Goal: Transaction & Acquisition: Purchase product/service

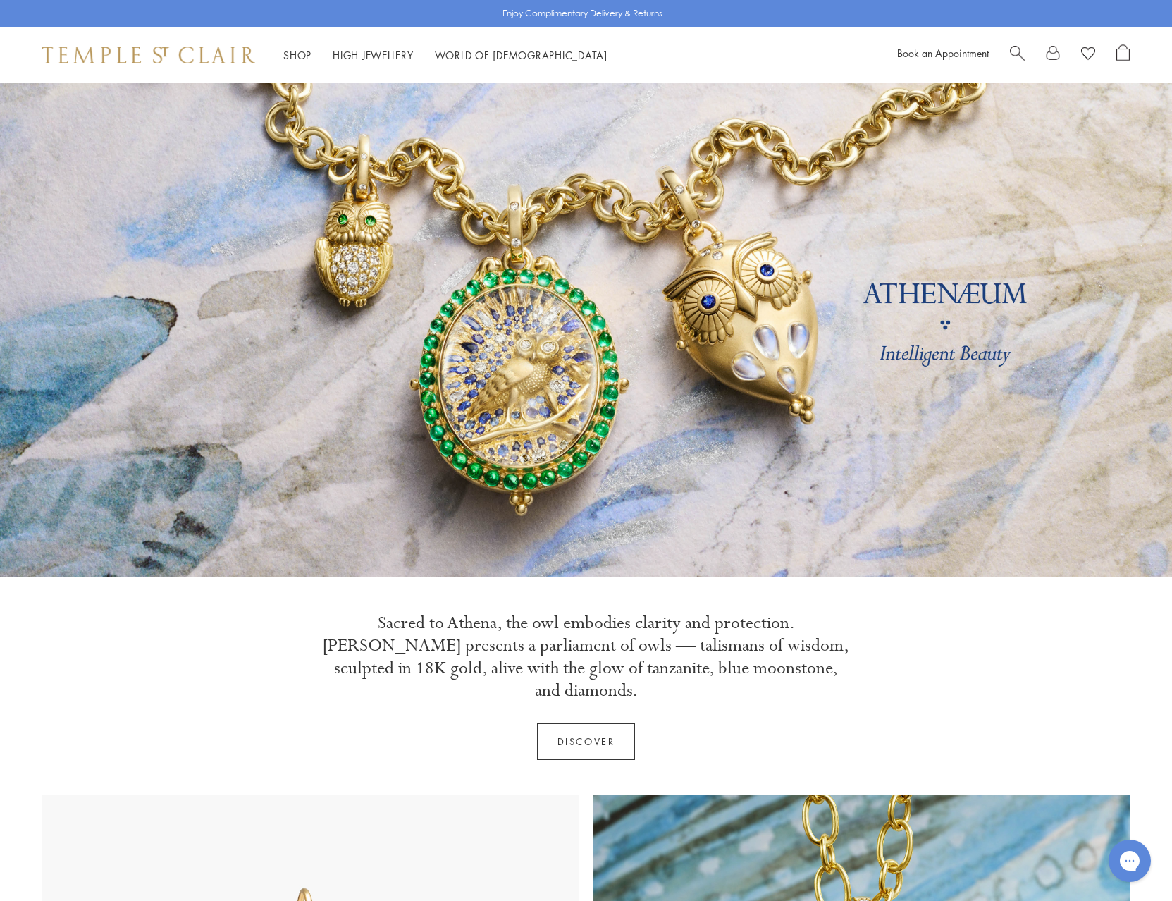
click at [1017, 51] on span "Search" at bounding box center [1017, 51] width 15 height 15
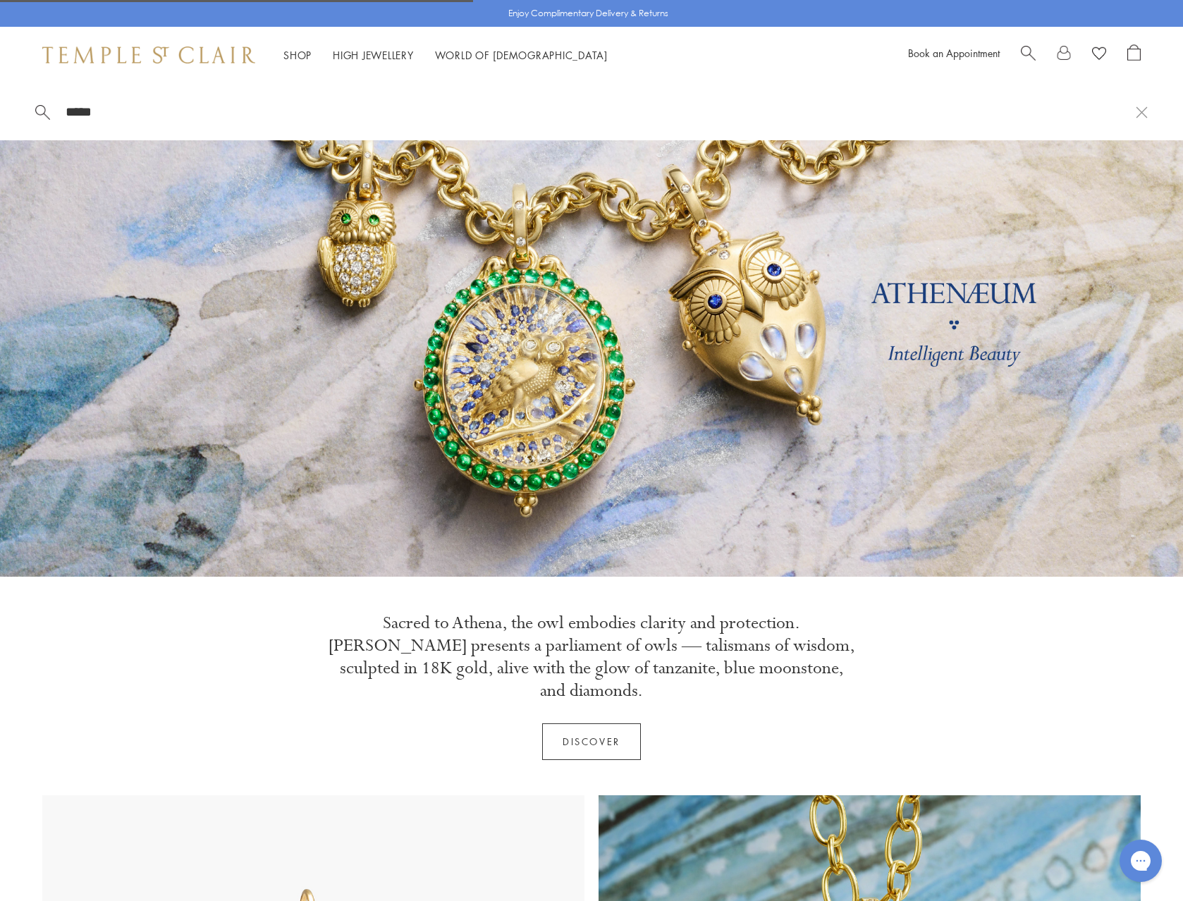
click at [160, 113] on input "*****" at bounding box center [599, 112] width 1071 height 16
type input "*****"
click at [304, 51] on link "Shop Shop" at bounding box center [297, 55] width 28 height 14
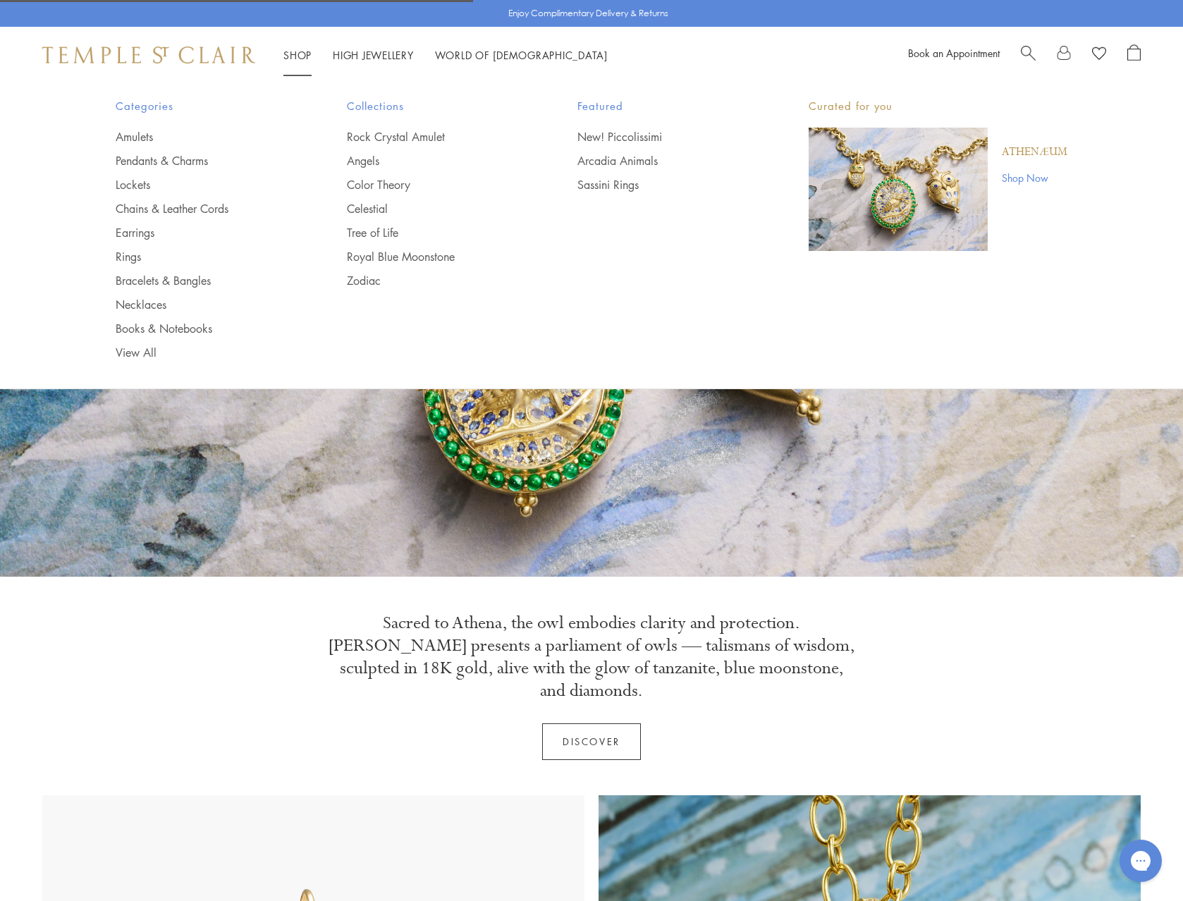
click at [138, 221] on ul "Amulets Pendants & Charms Lockets Chains & Leather Cords Earrings Rings Bracele…" at bounding box center [203, 244] width 175 height 231
click at [137, 228] on link "Earrings" at bounding box center [203, 233] width 175 height 16
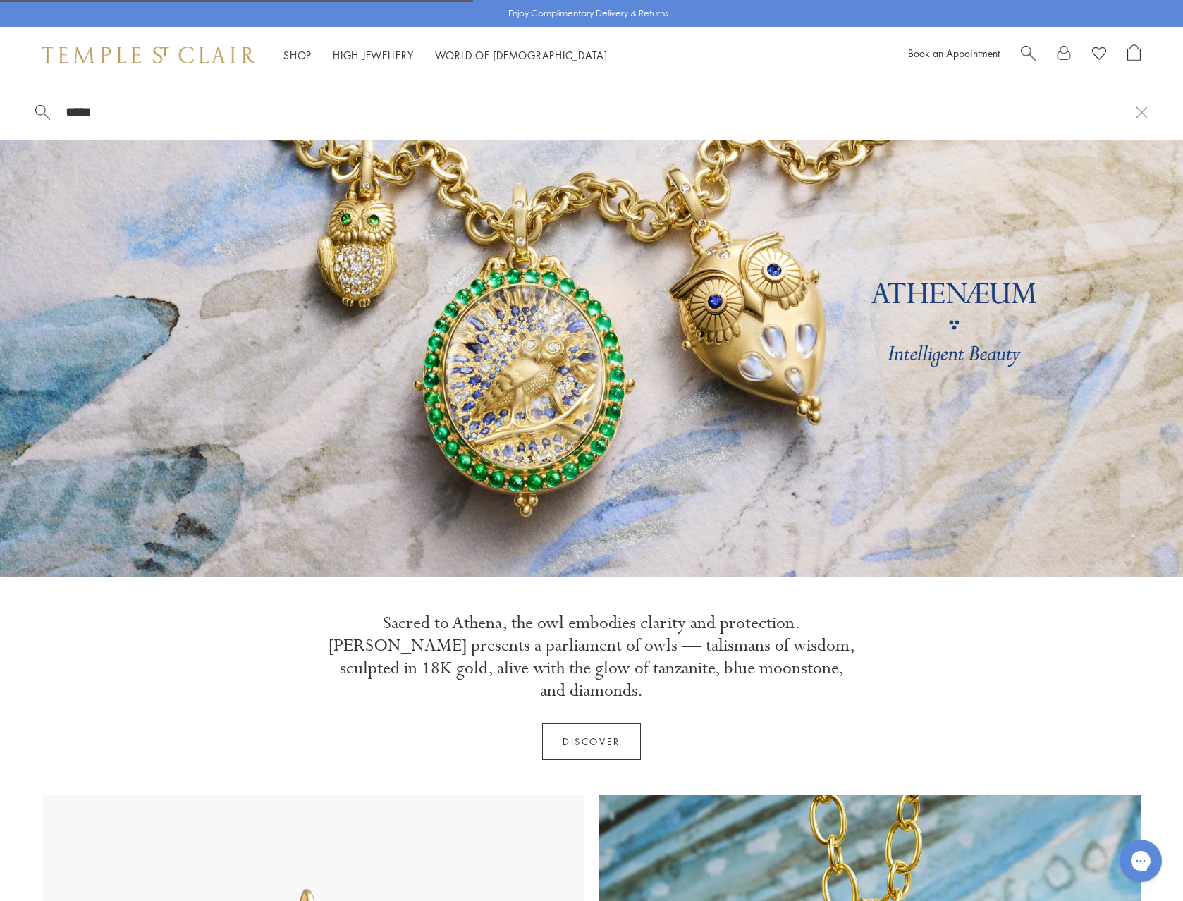
click at [119, 107] on input "*****" at bounding box center [599, 112] width 1071 height 16
drag, startPoint x: 123, startPoint y: 115, endPoint x: -6, endPoint y: 109, distance: 129.1
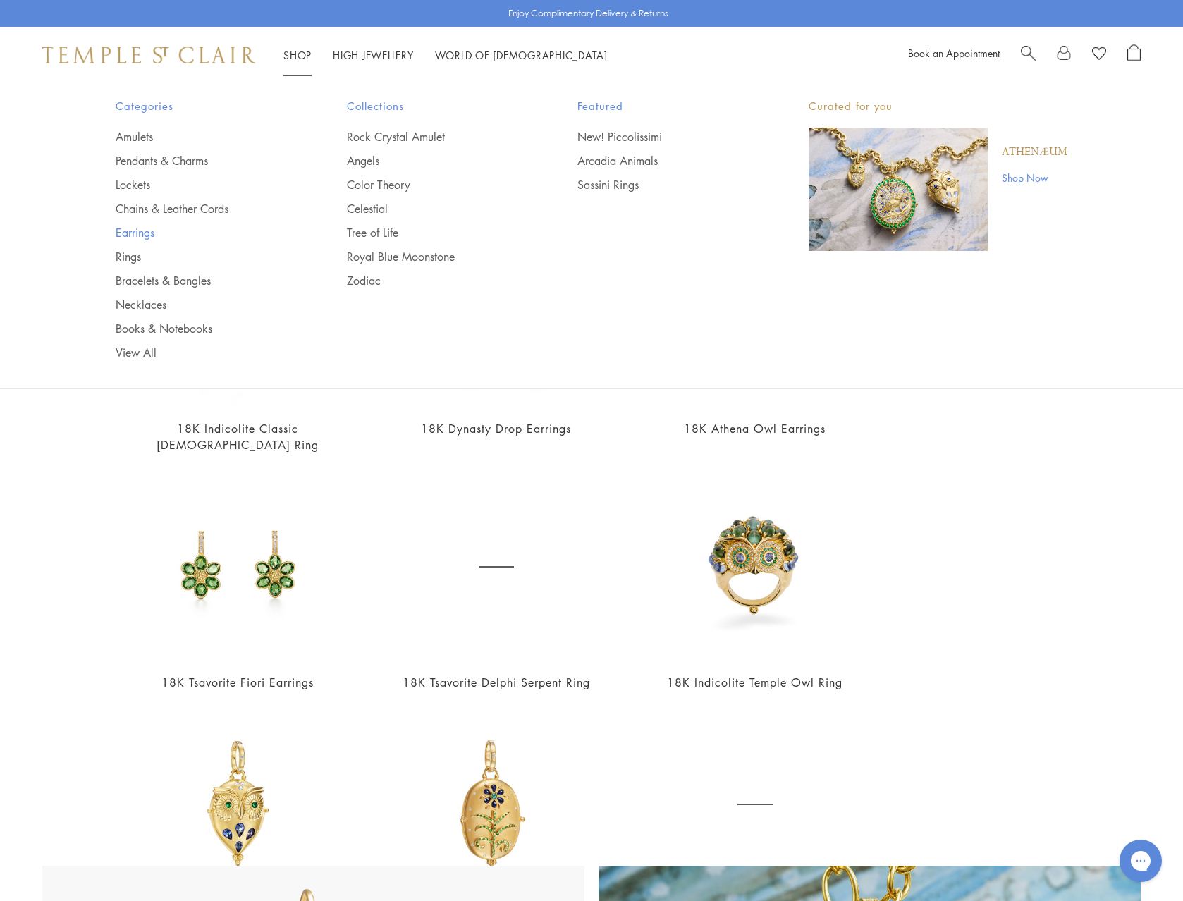
click at [139, 233] on link "Earrings" at bounding box center [203, 233] width 175 height 16
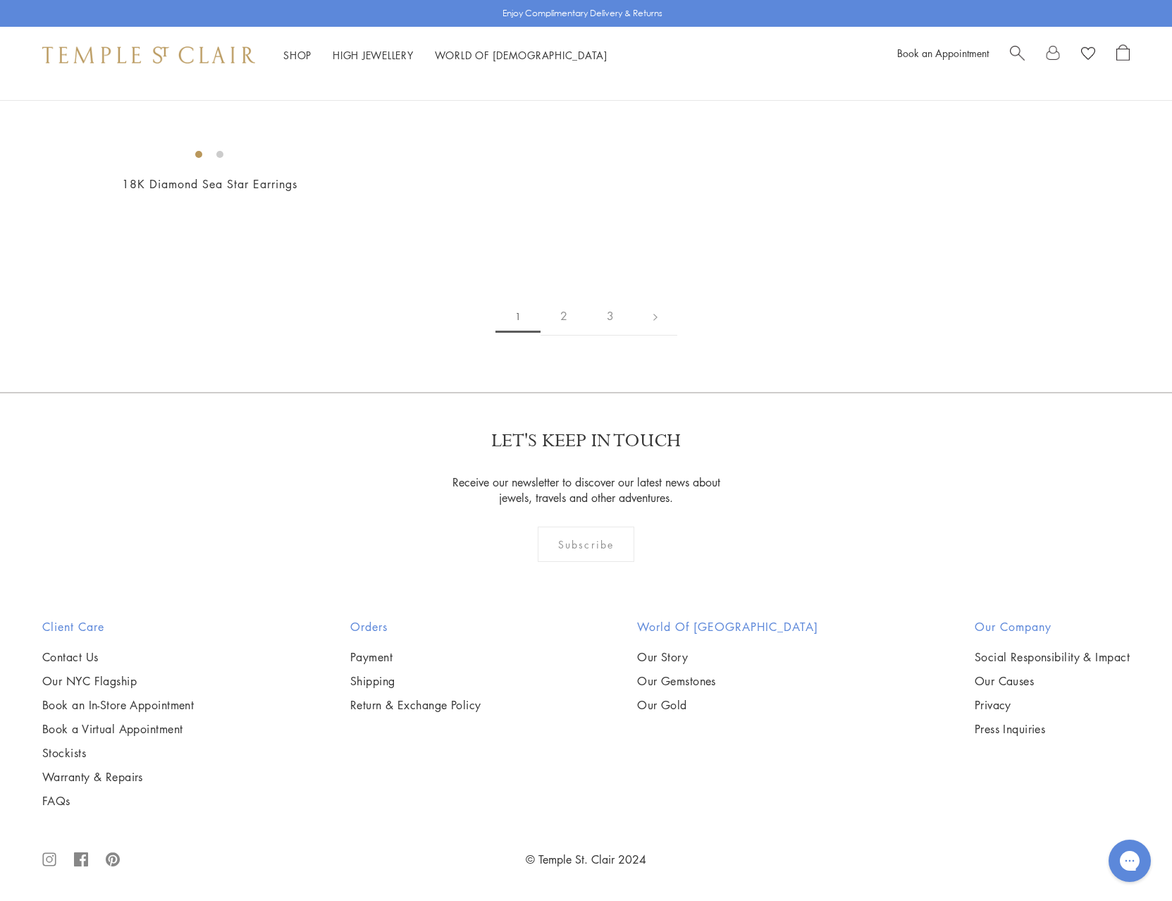
scroll to position [7470, 0]
click at [567, 335] on link "2" at bounding box center [564, 316] width 47 height 39
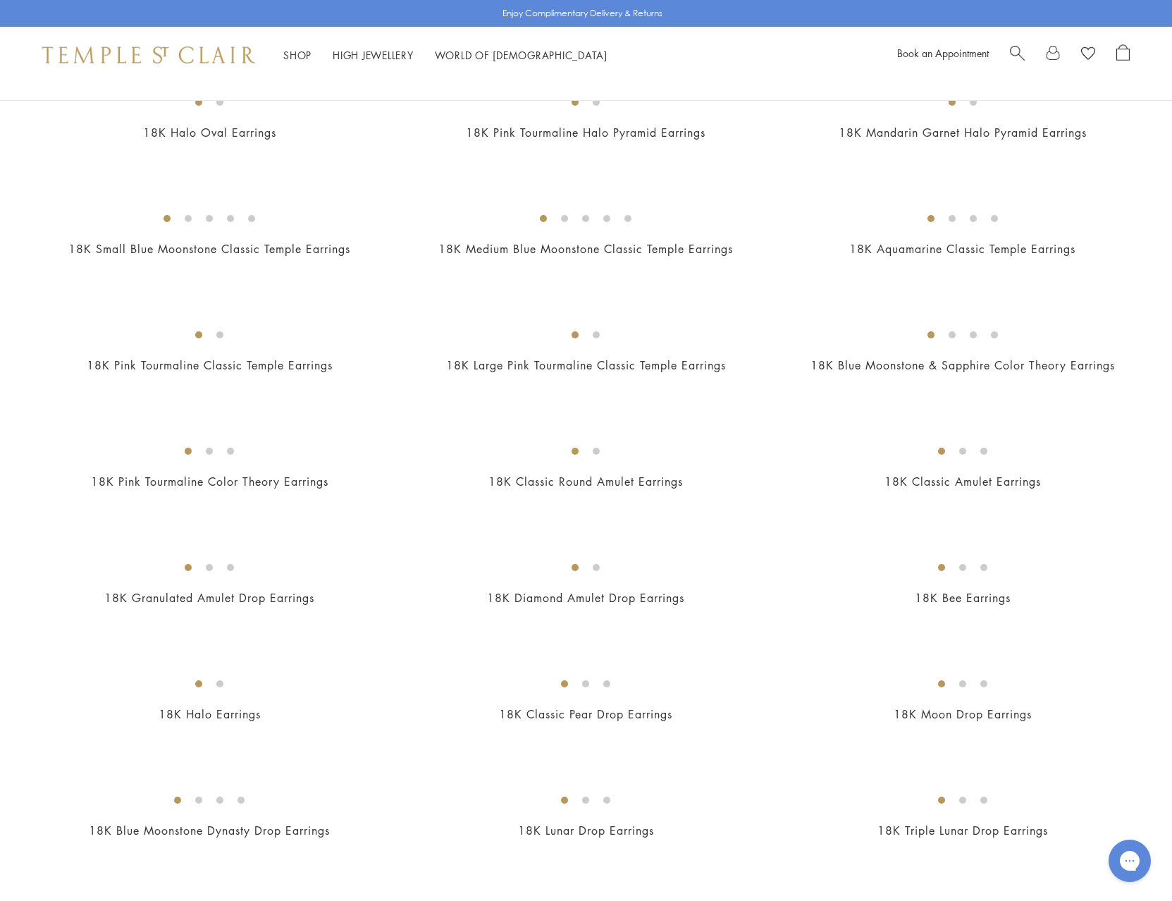
scroll to position [916, 0]
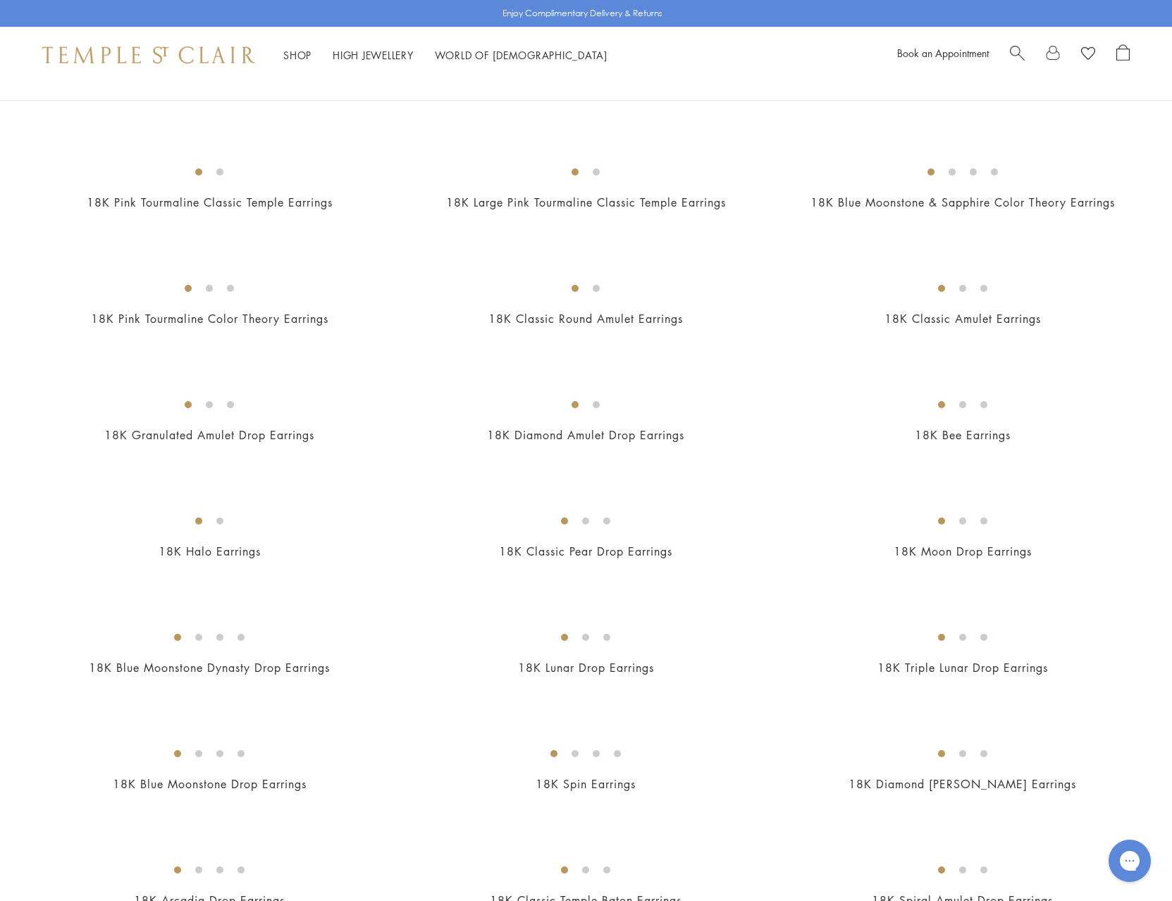
click at [0, 0] on img at bounding box center [0, 0] width 0 height 0
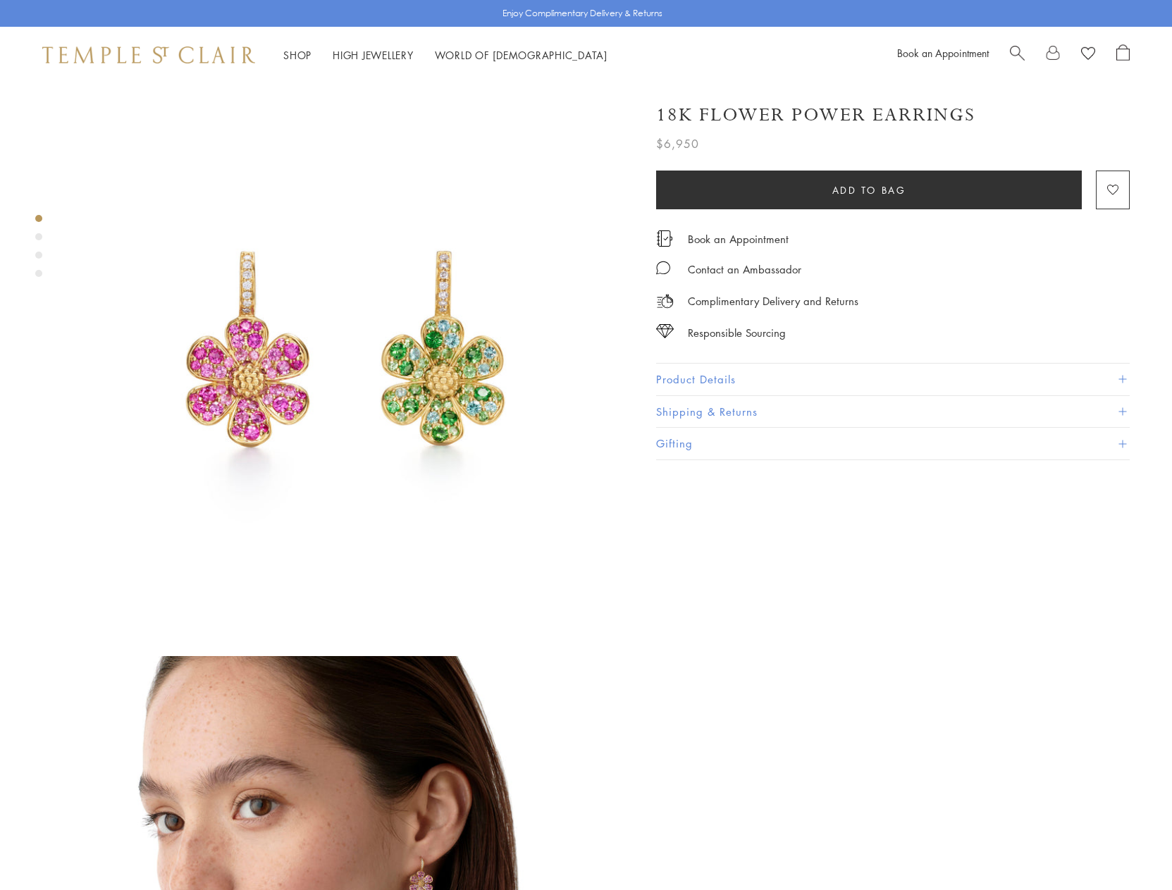
click at [727, 378] on button "Product Details" at bounding box center [893, 380] width 474 height 32
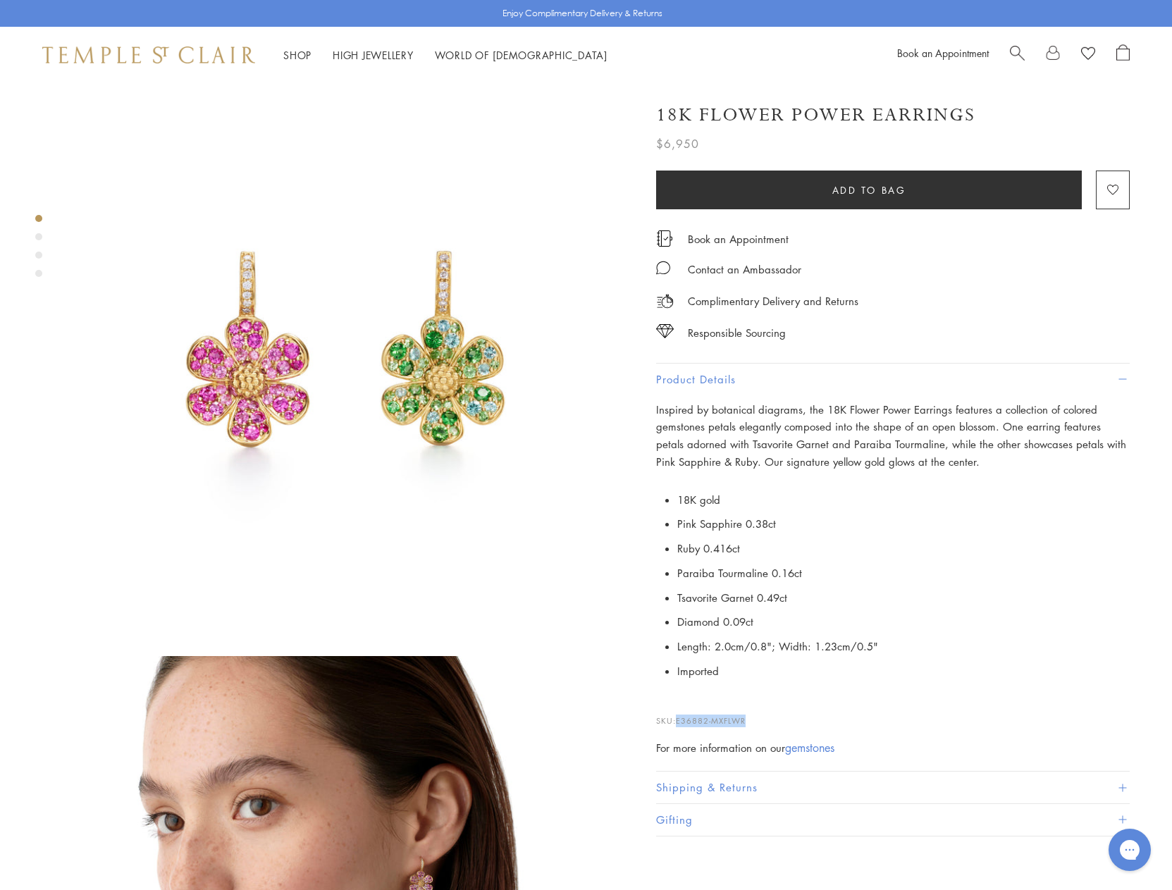
drag, startPoint x: 749, startPoint y: 719, endPoint x: 680, endPoint y: 718, distance: 69.1
click at [680, 718] on p "SKU: E36882-MXFLWR" at bounding box center [893, 713] width 474 height 27
copy span "E36882-MXFLWR"
